Goal: Browse casually: Explore the website without a specific task or goal

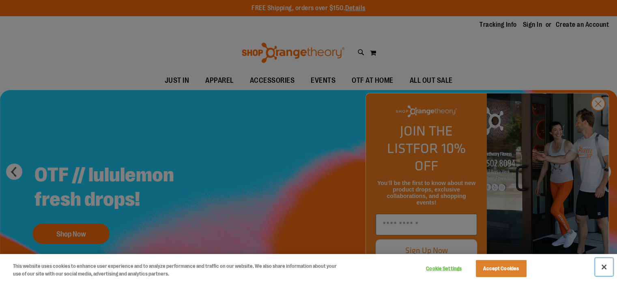
click at [607, 266] on button "Close" at bounding box center [604, 267] width 18 height 18
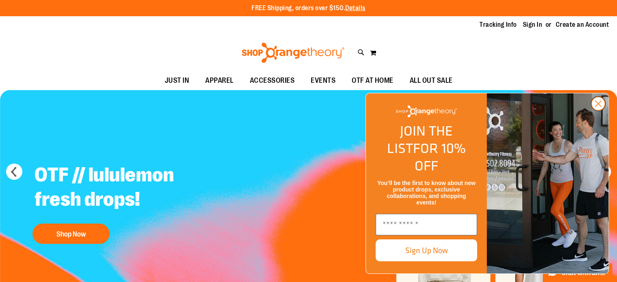
click at [598, 110] on circle "Close dialog" at bounding box center [597, 103] width 13 height 13
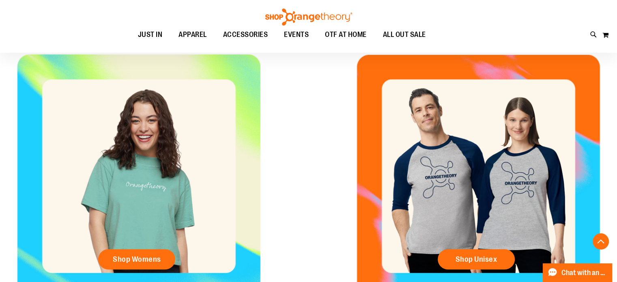
scroll to position [324, 0]
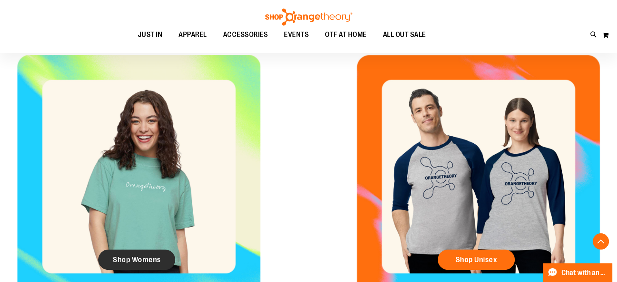
click at [159, 264] on link "Shop Womens" at bounding box center [136, 259] width 77 height 20
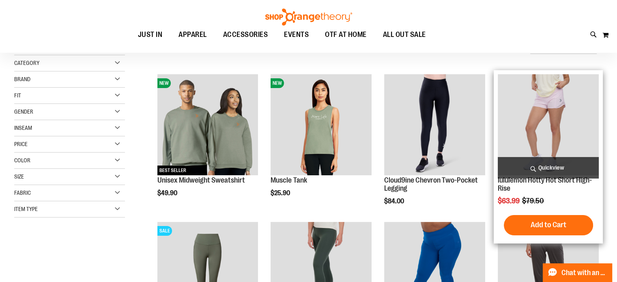
scroll to position [1, 0]
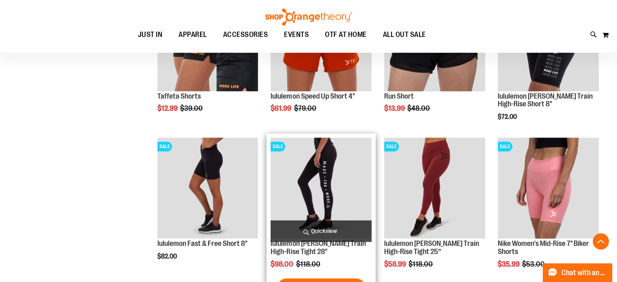
scroll to position [528, 0]
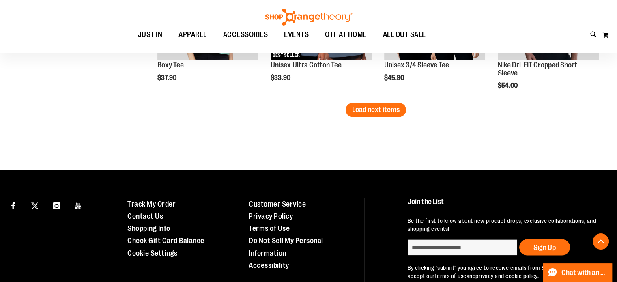
scroll to position [1297, 0]
